Goal: Book appointment/travel/reservation

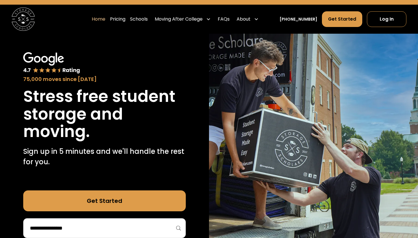
scroll to position [14, 0]
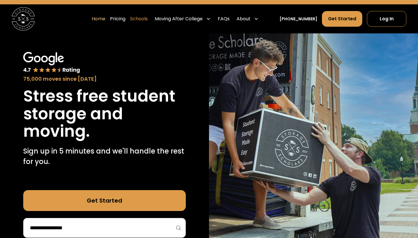
click at [147, 19] on link "Schools" at bounding box center [139, 19] width 18 height 16
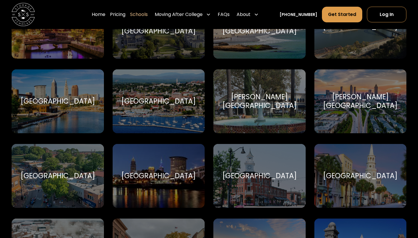
scroll to position [535, 0]
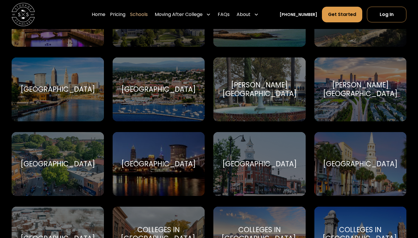
click at [237, 103] on div "[PERSON_NAME][GEOGRAPHIC_DATA][PERSON_NAME]" at bounding box center [259, 90] width 92 height 64
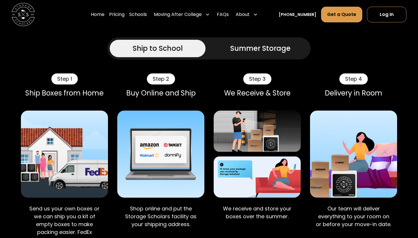
scroll to position [417, 0]
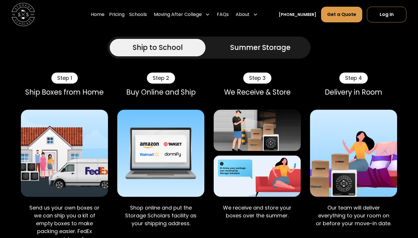
click at [359, 184] on img at bounding box center [353, 153] width 87 height 87
click at [347, 78] on div "Step 4" at bounding box center [354, 78] width 28 height 11
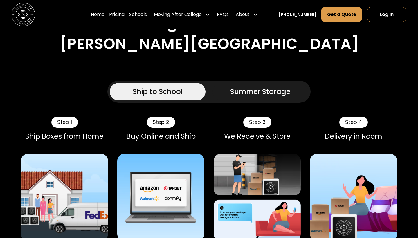
scroll to position [351, 0]
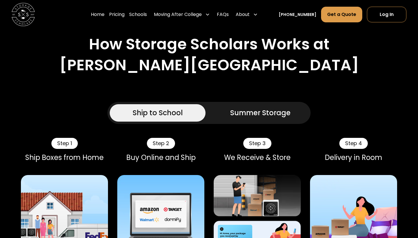
click at [286, 113] on div "Summer Storage" at bounding box center [260, 113] width 60 height 10
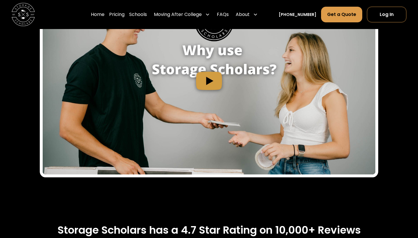
scroll to position [960, 0]
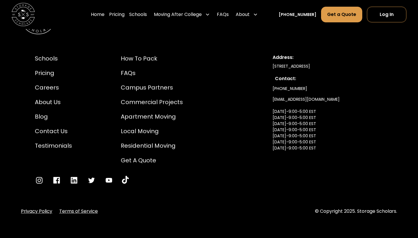
scroll to position [2872, 0]
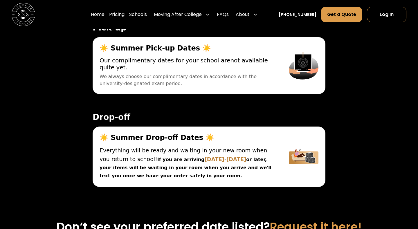
scroll to position [2081, 0]
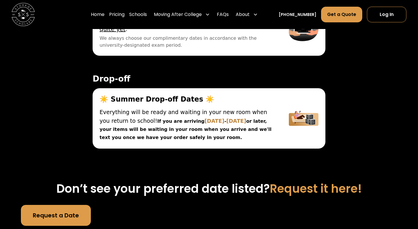
click at [98, 182] on h3 "Don’t see your preferred date listed? Request it here!" at bounding box center [209, 189] width 376 height 14
click at [72, 205] on link "Request a Date" at bounding box center [56, 215] width 70 height 21
